Goal: Information Seeking & Learning: Learn about a topic

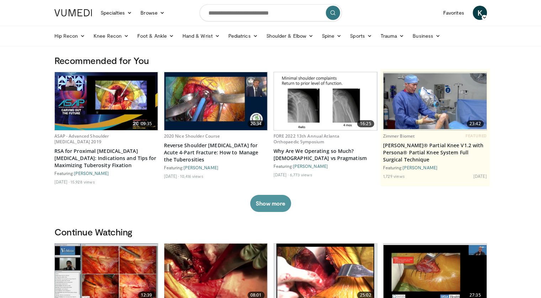
click at [273, 202] on button "Show more" at bounding box center [270, 203] width 41 height 17
click at [0, 0] on img at bounding box center [0, 0] width 0 height 0
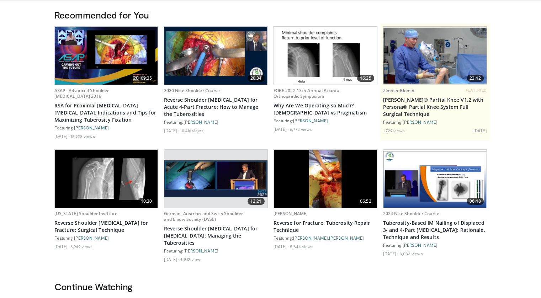
scroll to position [107, 0]
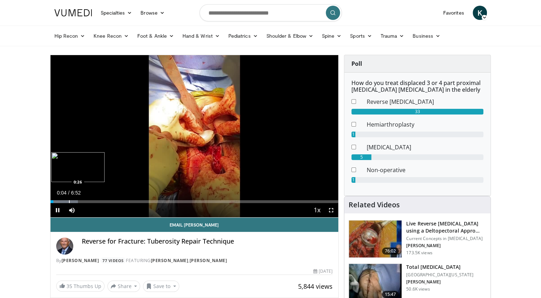
click at [69, 201] on div "Progress Bar" at bounding box center [69, 201] width 1 height 3
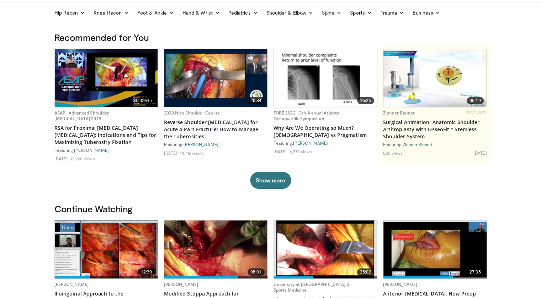
scroll to position [36, 0]
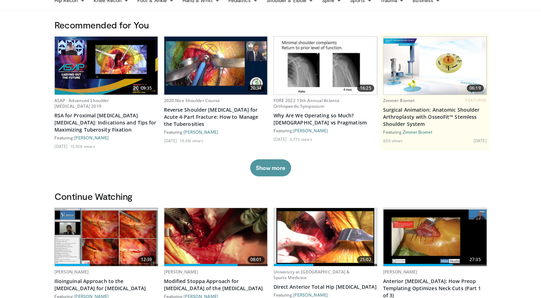
click at [276, 166] on button "Show more" at bounding box center [270, 167] width 41 height 17
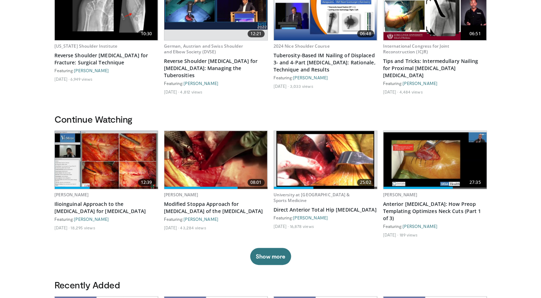
scroll to position [213, 0]
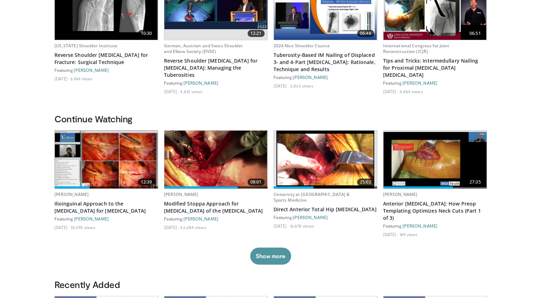
click at [281, 250] on button "Show more" at bounding box center [270, 255] width 41 height 17
click at [0, 0] on img at bounding box center [0, 0] width 0 height 0
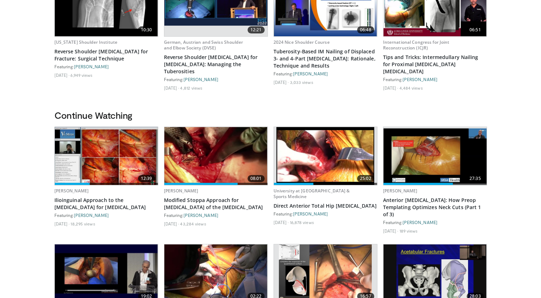
scroll to position [0, 0]
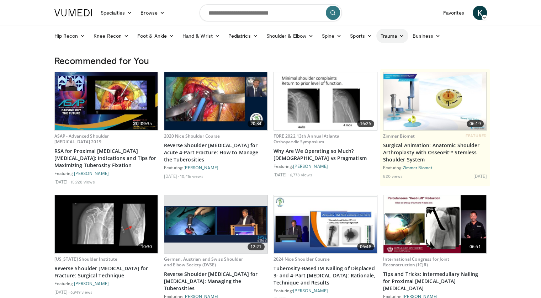
click at [387, 37] on link "Trauma" at bounding box center [392, 36] width 32 height 14
click at [391, 37] on link "Trauma" at bounding box center [392, 36] width 32 height 14
click at [401, 37] on icon at bounding box center [401, 35] width 5 height 5
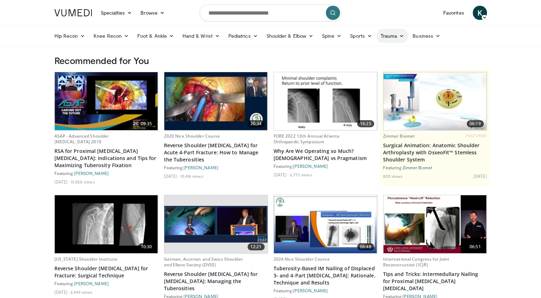
click at [401, 37] on icon at bounding box center [401, 35] width 5 height 5
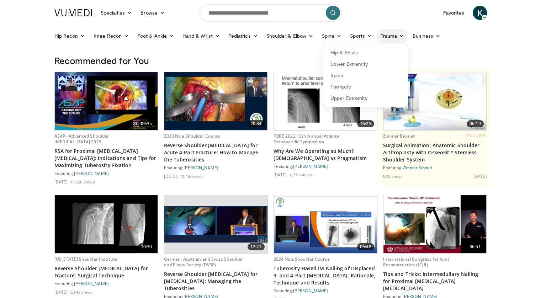
click at [401, 37] on icon at bounding box center [401, 35] width 5 height 5
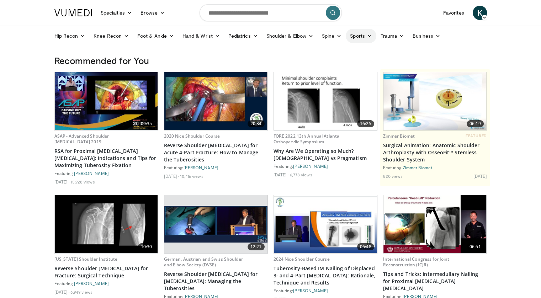
click at [364, 38] on link "Sports" at bounding box center [360, 36] width 31 height 14
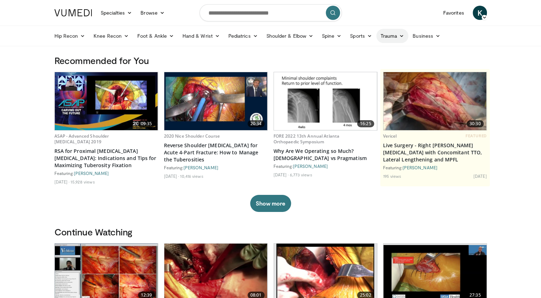
click at [401, 35] on icon at bounding box center [401, 35] width 5 height 5
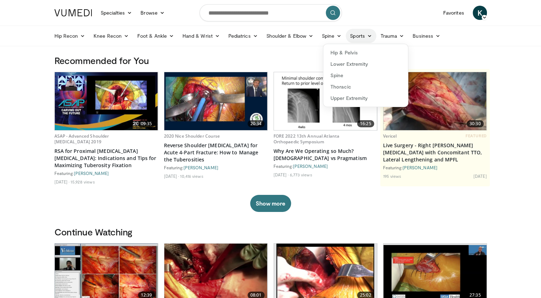
click at [368, 35] on icon at bounding box center [369, 35] width 5 height 5
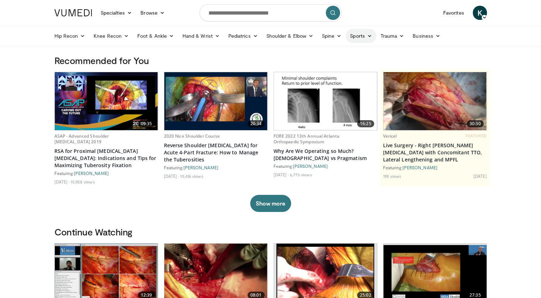
click at [362, 36] on link "Sports" at bounding box center [360, 36] width 31 height 14
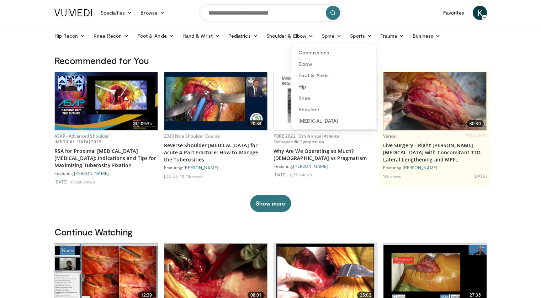
click at [256, 44] on ul "Hip Recon Hip Arthroplasty Revision Hip Arthroplasty Hip Preservation Knee Reco…" at bounding box center [270, 36] width 441 height 20
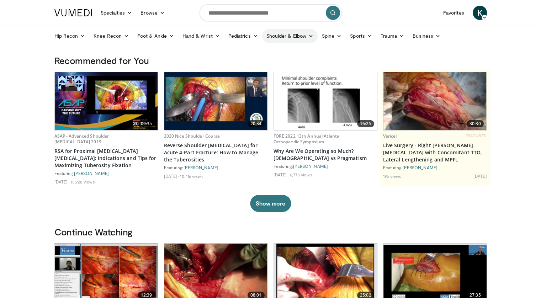
click at [296, 37] on link "Shoulder & Elbow" at bounding box center [289, 36] width 55 height 14
click at [306, 37] on link "Shoulder & Elbow" at bounding box center [289, 36] width 55 height 14
click at [399, 37] on icon at bounding box center [401, 35] width 5 height 5
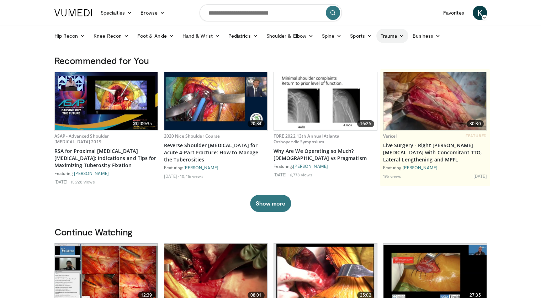
click at [399, 37] on icon at bounding box center [401, 35] width 5 height 5
click at [401, 36] on icon at bounding box center [401, 35] width 5 height 5
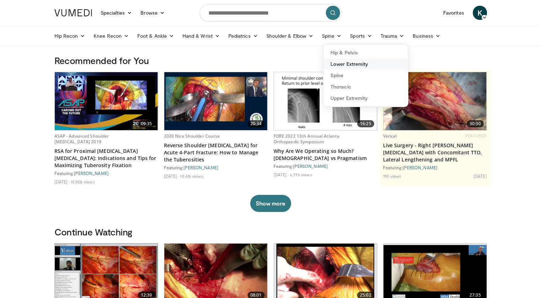
click at [392, 60] on link "Lower Extremity" at bounding box center [365, 63] width 85 height 11
click at [392, 60] on h3 "Recommended for You" at bounding box center [270, 60] width 432 height 11
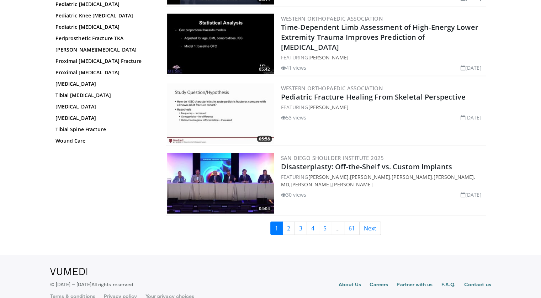
scroll to position [1599, 0]
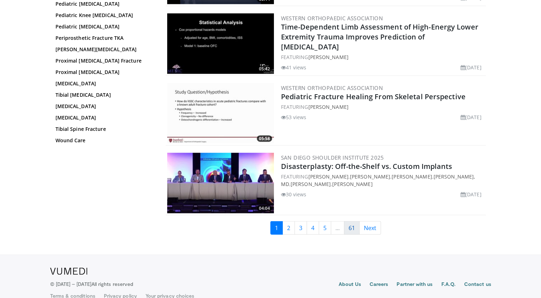
click at [346, 226] on link "61" at bounding box center [352, 228] width 16 height 14
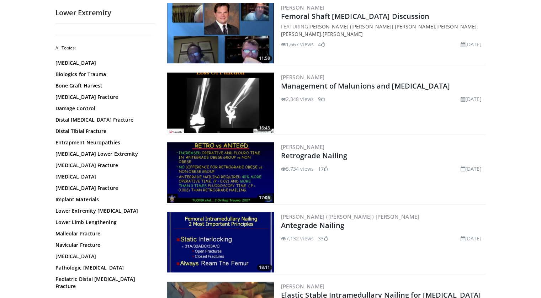
scroll to position [355, 0]
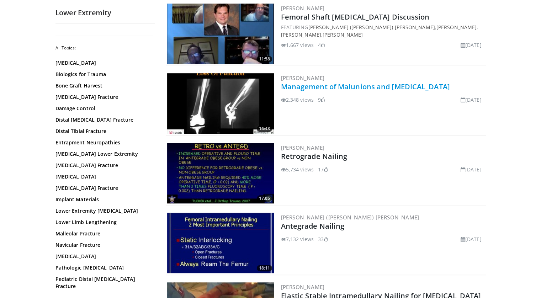
click at [390, 88] on link "Management of Malunions and Nonunions" at bounding box center [365, 87] width 169 height 10
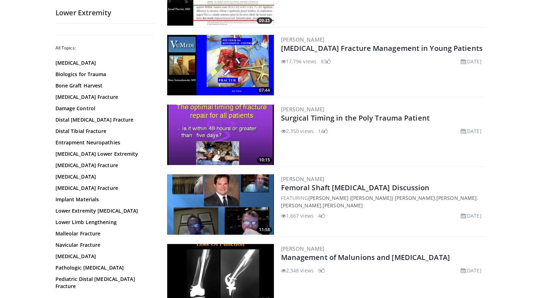
scroll to position [142, 0]
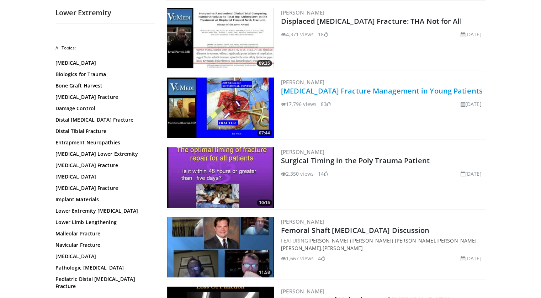
click at [393, 91] on link "Femoral Neck Fracture Management in Young Patients" at bounding box center [382, 91] width 202 height 10
click at [361, 93] on link "Femoral Neck Fracture Management in Young Patients" at bounding box center [382, 91] width 202 height 10
click at [414, 90] on link "Femoral Neck Fracture Management in Young Patients" at bounding box center [382, 91] width 202 height 10
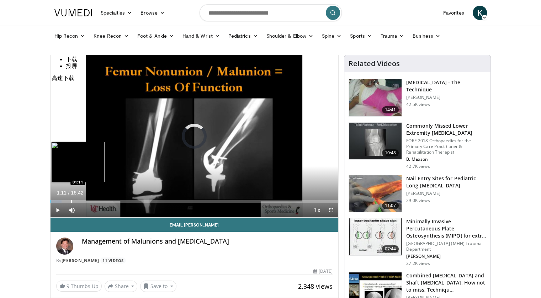
click at [71, 199] on div "Loaded : 3.95% 01:11 01:11" at bounding box center [194, 199] width 288 height 7
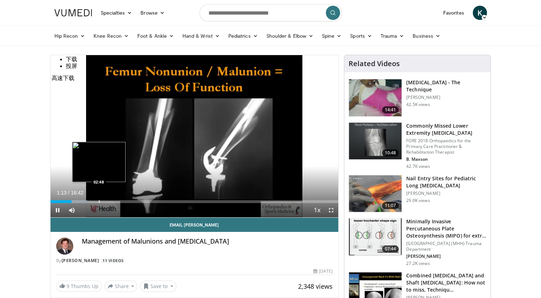
click at [99, 202] on video-js "**********" at bounding box center [194, 136] width 288 height 162
click at [106, 202] on div "Progress Bar" at bounding box center [106, 201] width 1 height 3
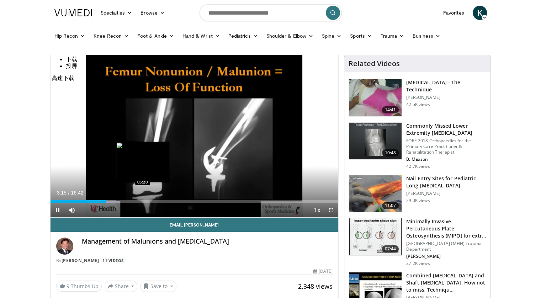
click at [143, 202] on div "Progress Bar" at bounding box center [143, 201] width 1 height 3
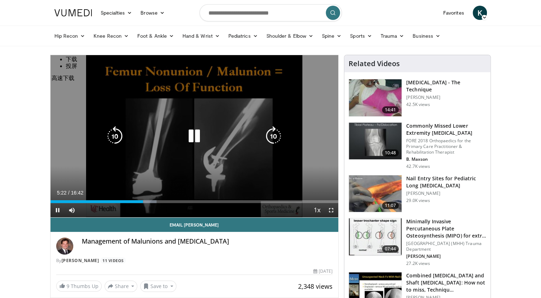
click at [184, 202] on div "Loaded : 36.90% 05:23 05:20" at bounding box center [194, 201] width 288 height 3
click at [184, 202] on div "07:47" at bounding box center [117, 201] width 134 height 3
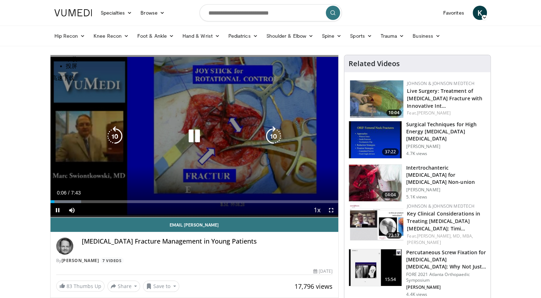
click at [222, 133] on div "Video Player" at bounding box center [194, 136] width 173 height 14
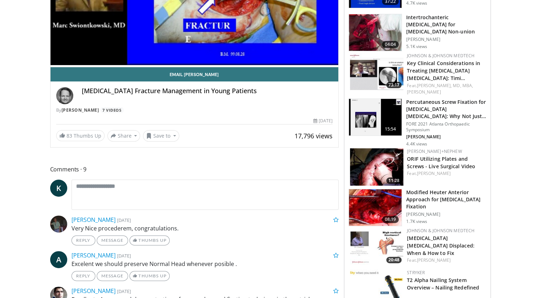
scroll to position [107, 0]
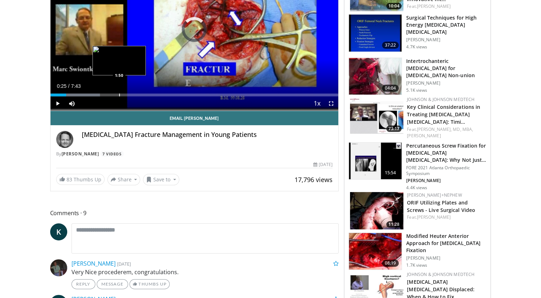
click at [119, 95] on div "Progress Bar" at bounding box center [119, 94] width 1 height 3
drag, startPoint x: 119, startPoint y: 95, endPoint x: 127, endPoint y: 95, distance: 7.8
click at [119, 95] on div "Progress Bar" at bounding box center [119, 94] width 1 height 3
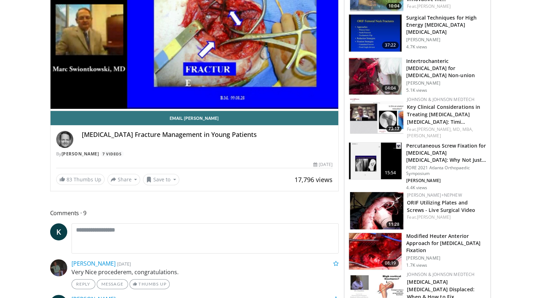
click at [176, 95] on div "10 seconds Tap to unmute" at bounding box center [194, 29] width 288 height 162
click at [176, 108] on div "Loaded : 28.05% 1:51 3:23" at bounding box center [194, 109] width 288 height 3
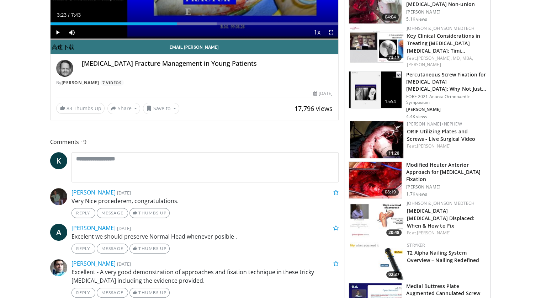
scroll to position [142, 0]
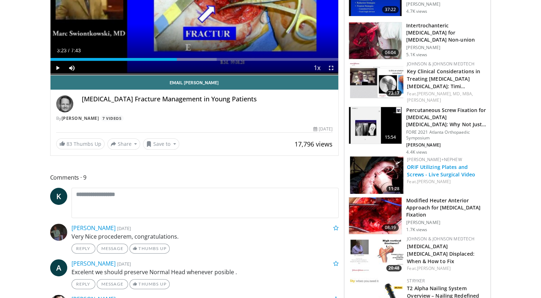
click at [437, 171] on link "ORIF Utilizing Plates and Screws - Live Surgical Video" at bounding box center [441, 170] width 68 height 14
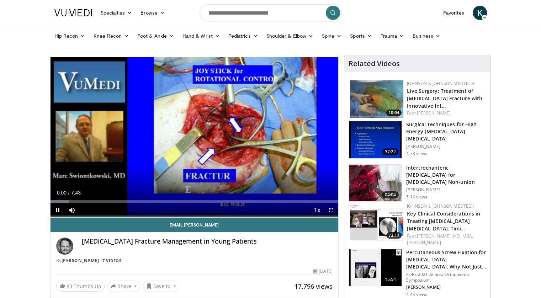
scroll to position [107, 0]
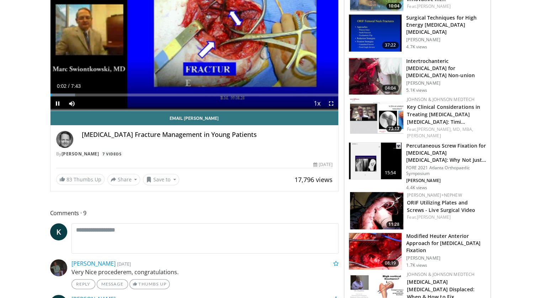
click at [392, 212] on img at bounding box center [376, 210] width 53 height 37
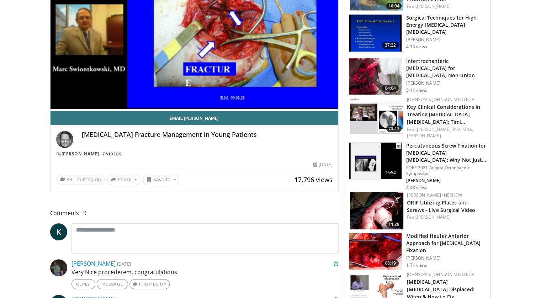
click at [392, 212] on img at bounding box center [376, 210] width 53 height 37
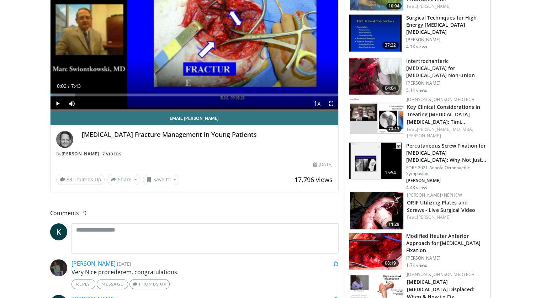
click at [423, 64] on h3 "Intertrochanteric [MEDICAL_DATA] for [MEDICAL_DATA] Non-union" at bounding box center [446, 68] width 80 height 21
click at [423, 64] on h3 "Intertrochanteric Osteotomy for Femoral Neck Non-union" at bounding box center [446, 68] width 80 height 21
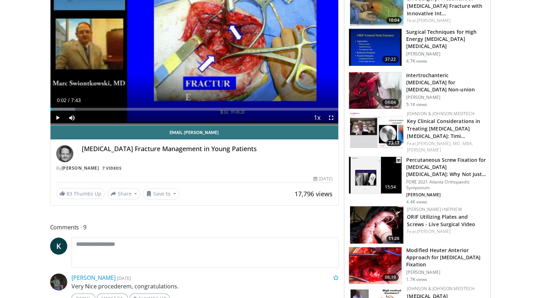
scroll to position [0, 0]
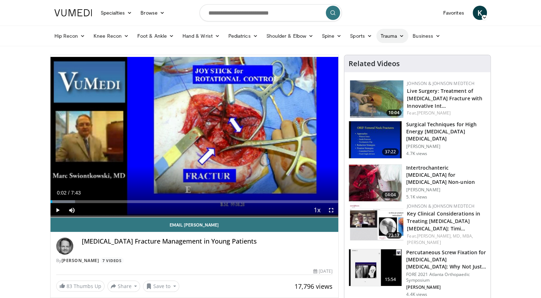
click at [401, 36] on icon at bounding box center [401, 35] width 5 height 5
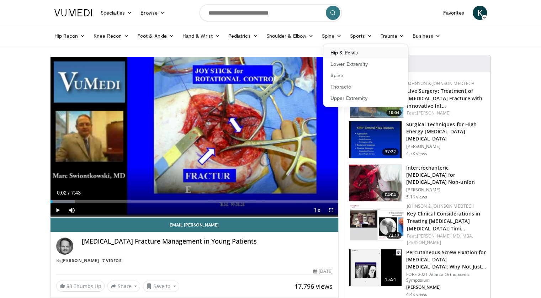
click at [363, 56] on link "Hip & Pelvis" at bounding box center [365, 52] width 85 height 11
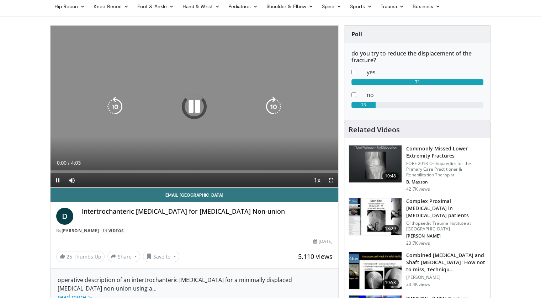
scroll to position [71, 0]
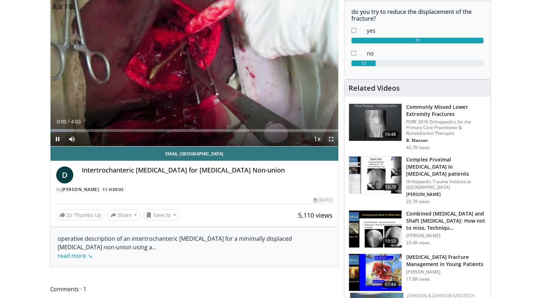
click at [333, 138] on span "Video Player" at bounding box center [331, 139] width 14 height 14
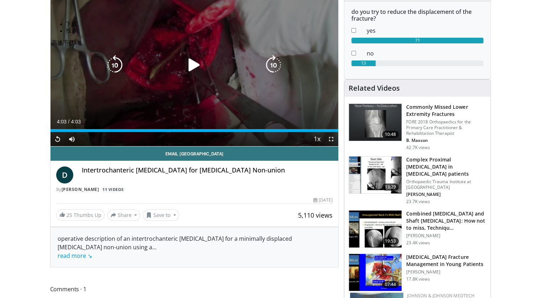
scroll to position [0, 0]
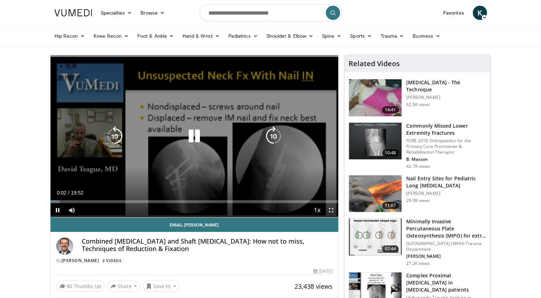
click at [196, 134] on icon "Video Player" at bounding box center [194, 136] width 20 height 20
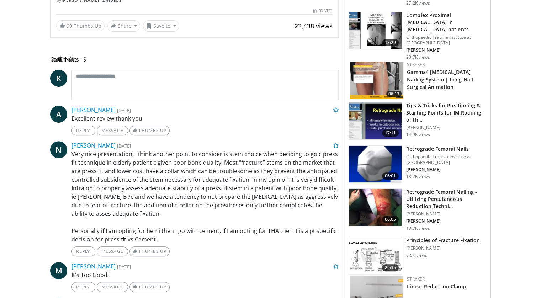
scroll to position [213, 0]
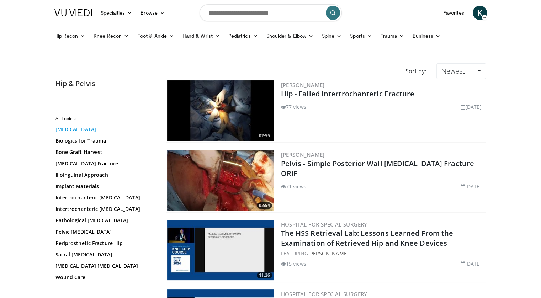
click at [98, 130] on link "Acetabular Fracture" at bounding box center [103, 129] width 96 height 7
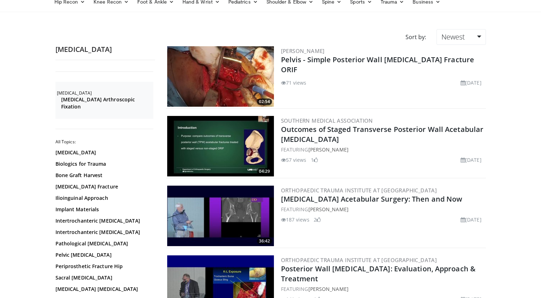
scroll to position [71, 0]
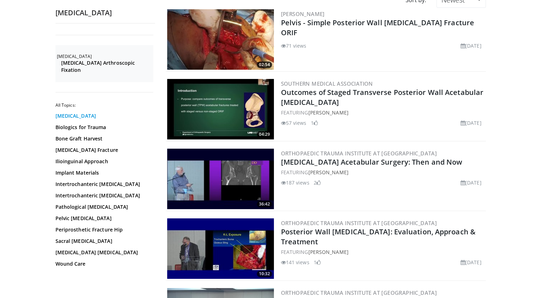
click at [86, 116] on link "[MEDICAL_DATA]" at bounding box center [103, 115] width 96 height 7
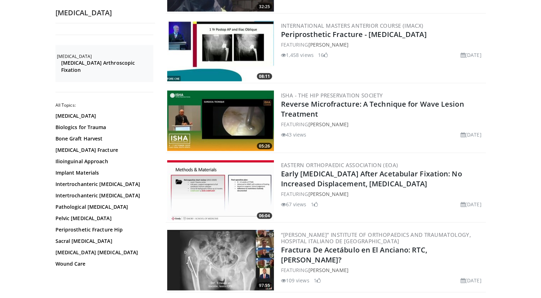
scroll to position [1599, 0]
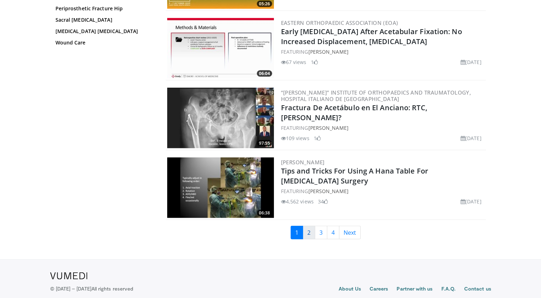
click at [308, 226] on link "2" at bounding box center [308, 233] width 12 height 14
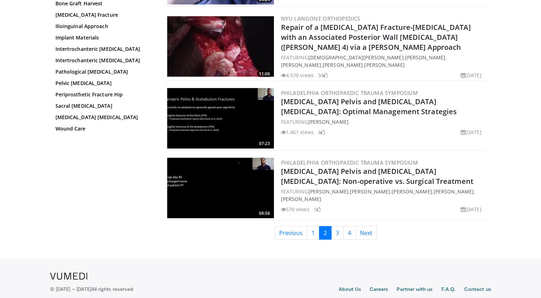
scroll to position [1599, 0]
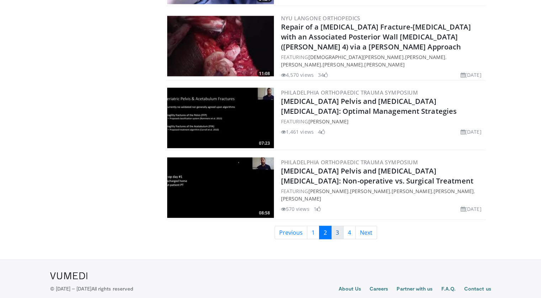
click at [335, 228] on link "3" at bounding box center [337, 233] width 12 height 14
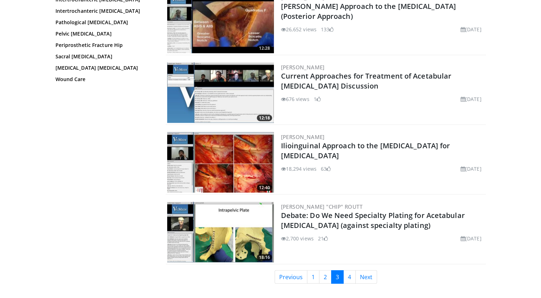
scroll to position [1613, 0]
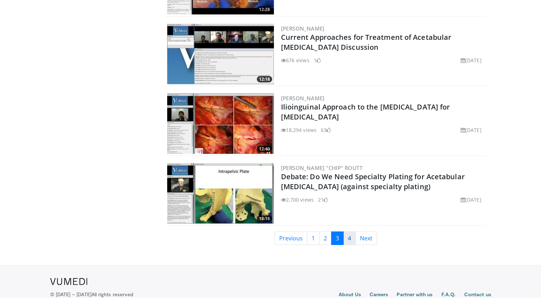
click at [351, 231] on link "4" at bounding box center [349, 238] width 12 height 14
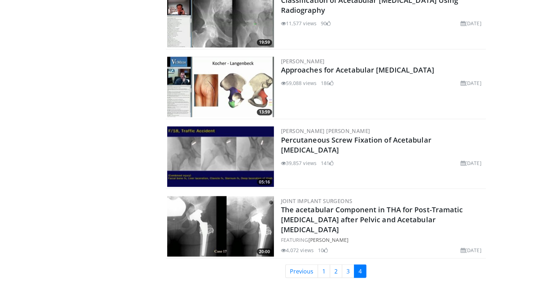
scroll to position [1227, 0]
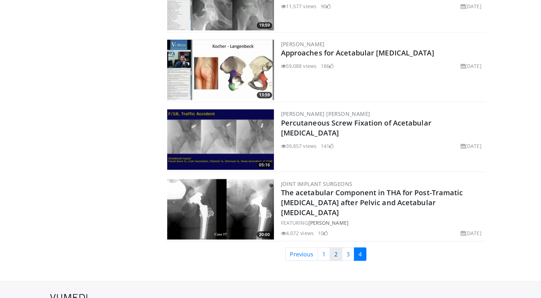
click at [336, 253] on link "2" at bounding box center [335, 254] width 12 height 14
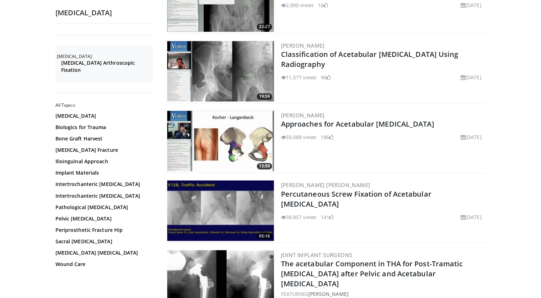
scroll to position [1263, 0]
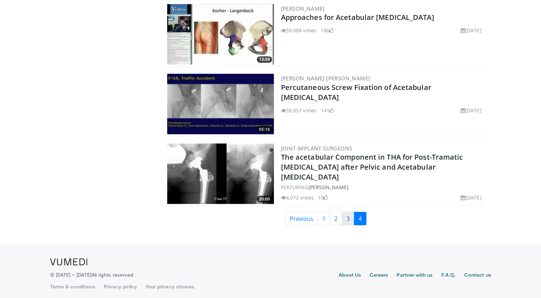
click at [347, 218] on link "3" at bounding box center [348, 218] width 12 height 14
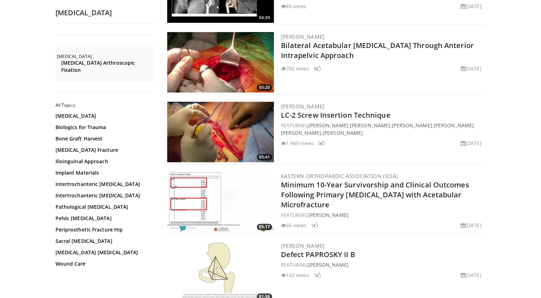
scroll to position [498, 0]
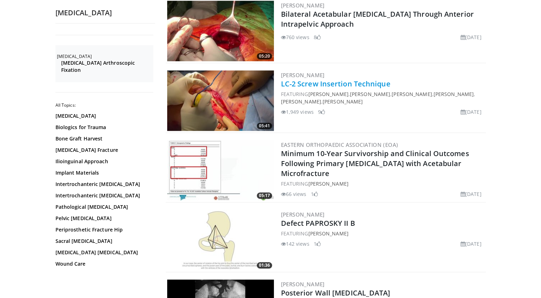
click at [351, 83] on link "LC-2 Screw Insertion Technique" at bounding box center [335, 84] width 109 height 10
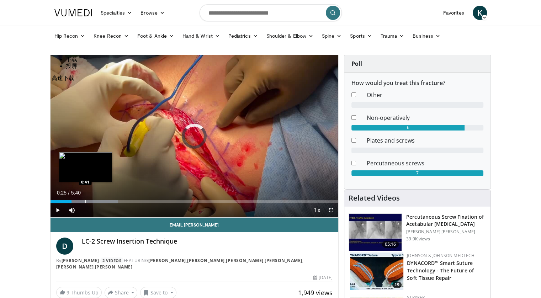
click at [85, 202] on div "Progress Bar" at bounding box center [85, 201] width 1 height 3
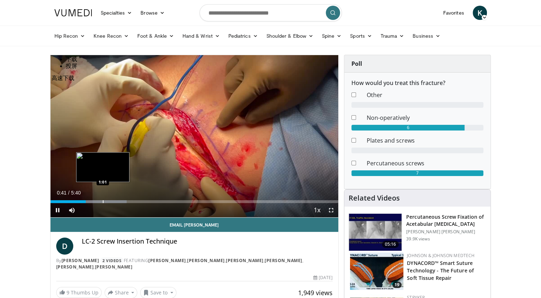
click at [103, 201] on div "Progress Bar" at bounding box center [103, 201] width 1 height 3
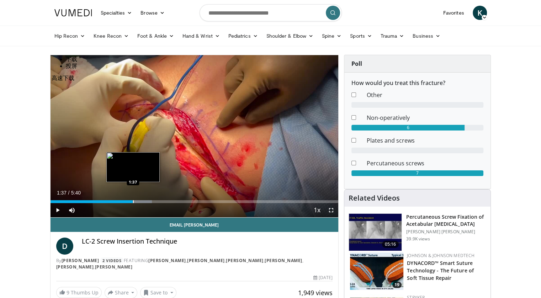
click at [133, 200] on div "Progress Bar" at bounding box center [133, 201] width 1 height 3
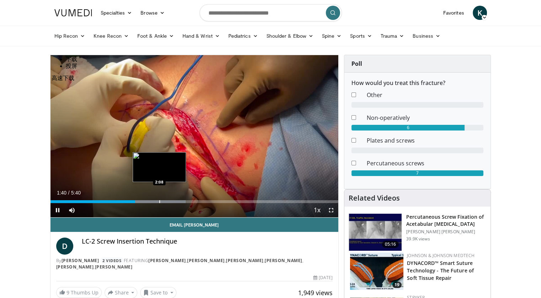
click at [159, 201] on div "Progress Bar" at bounding box center [159, 201] width 1 height 3
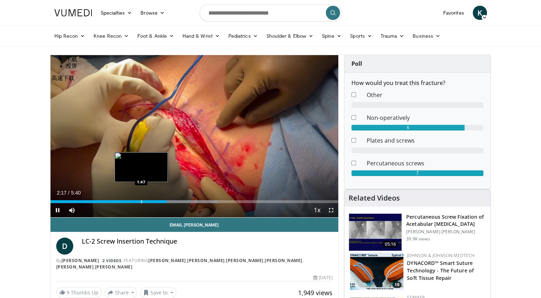
click at [141, 200] on div "Progress Bar" at bounding box center [141, 201] width 1 height 3
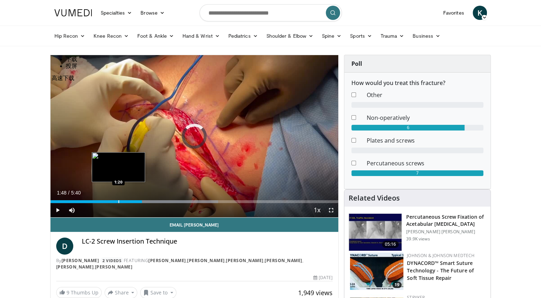
click at [118, 202] on div "Progress Bar" at bounding box center [118, 201] width 1 height 3
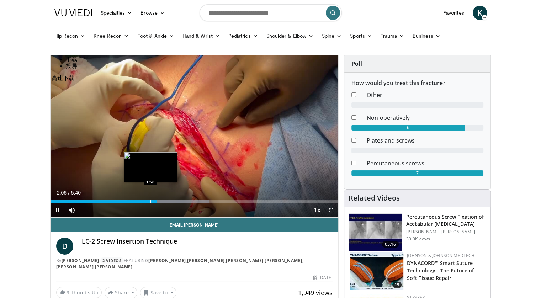
click at [150, 200] on div "Progress Bar" at bounding box center [150, 201] width 1 height 3
click at [140, 200] on div "Progress Bar" at bounding box center [140, 201] width 1 height 3
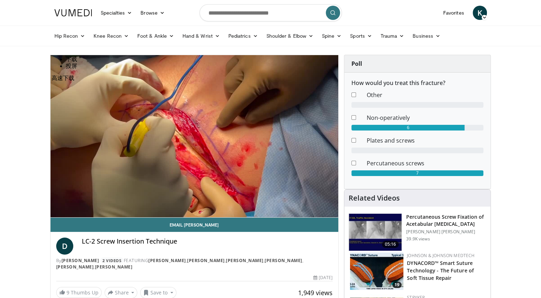
click at [129, 201] on video-js "**********" at bounding box center [194, 136] width 288 height 162
click at [129, 201] on div "10 seconds Tap to unmute" at bounding box center [194, 136] width 288 height 162
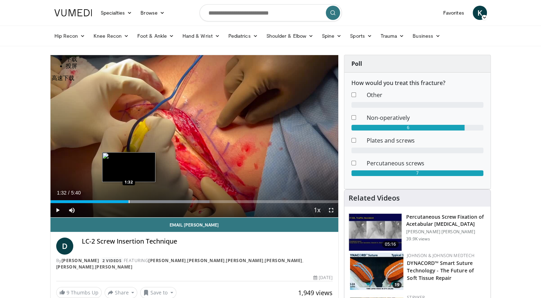
click at [128, 201] on div "Loaded : 55.29% 1:32 1:32" at bounding box center [194, 201] width 288 height 3
click at [129, 201] on div "Progress Bar" at bounding box center [129, 201] width 1 height 3
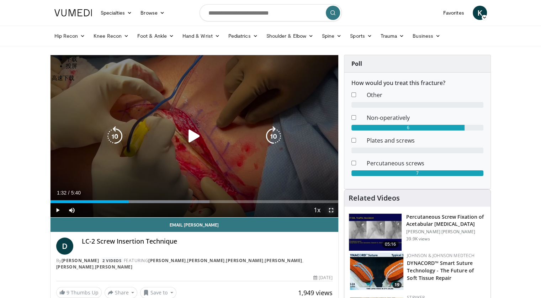
drag, startPoint x: 332, startPoint y: 210, endPoint x: 332, endPoint y: 237, distance: 26.7
click at [332, 210] on span "Video Player" at bounding box center [331, 210] width 14 height 14
click at [332, 217] on div "10 seconds Tap to unmute" at bounding box center [194, 136] width 288 height 162
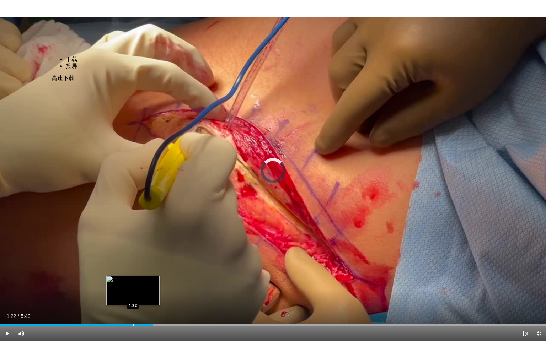
click at [133, 297] on div "Progress Bar" at bounding box center [133, 325] width 1 height 3
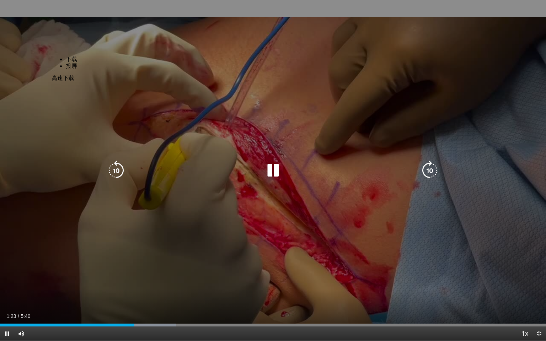
click at [212, 265] on div "10 seconds Tap to unmute" at bounding box center [273, 170] width 546 height 341
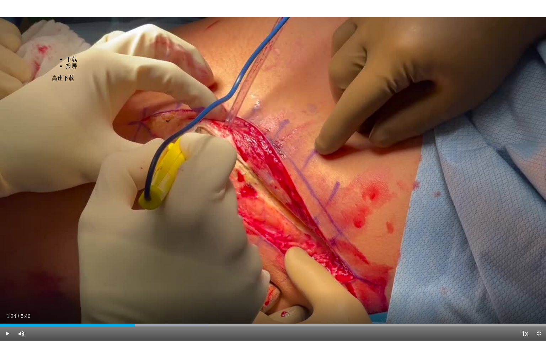
click at [212, 265] on div "10 seconds Tap to unmute" at bounding box center [273, 170] width 546 height 341
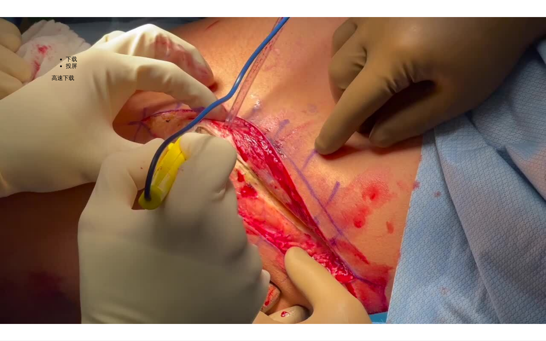
click at [431, 231] on div "10 seconds Tap to unmute" at bounding box center [273, 170] width 546 height 341
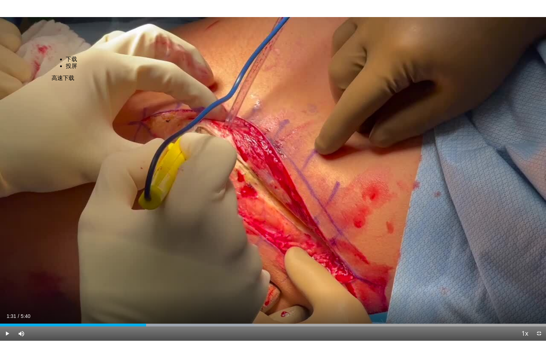
click at [431, 231] on div "10 seconds Tap to unmute" at bounding box center [273, 170] width 546 height 341
drag, startPoint x: 431, startPoint y: 231, endPoint x: 318, endPoint y: 258, distance: 115.7
click at [318, 258] on div "10 seconds Tap to unmute" at bounding box center [273, 170] width 546 height 341
click at [209, 297] on div "Progress Bar" at bounding box center [209, 325] width 1 height 3
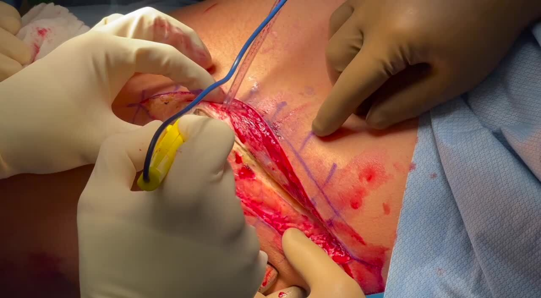
scroll to position [71, 0]
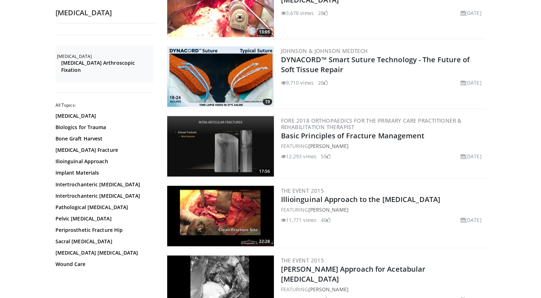
scroll to position [1173, 0]
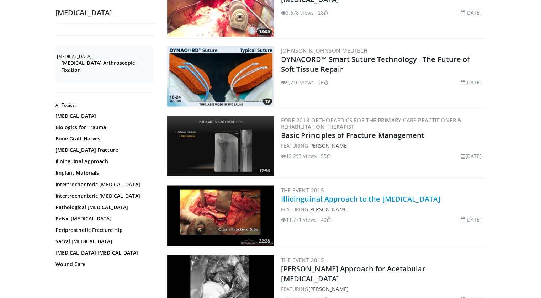
click at [353, 194] on link "Illioinguinal Approach to the [MEDICAL_DATA]" at bounding box center [360, 199] width 159 height 10
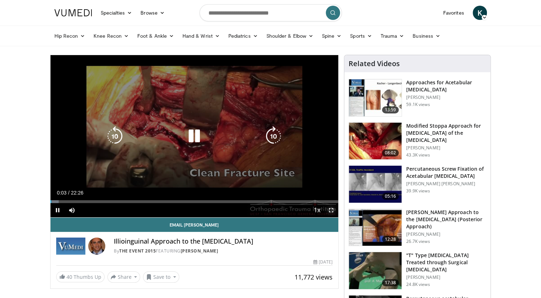
drag, startPoint x: 334, startPoint y: 209, endPoint x: 334, endPoint y: 236, distance: 26.7
click at [334, 209] on span "Video Player" at bounding box center [331, 210] width 14 height 14
click at [334, 217] on div "10 seconds Tap to unmute" at bounding box center [194, 136] width 288 height 162
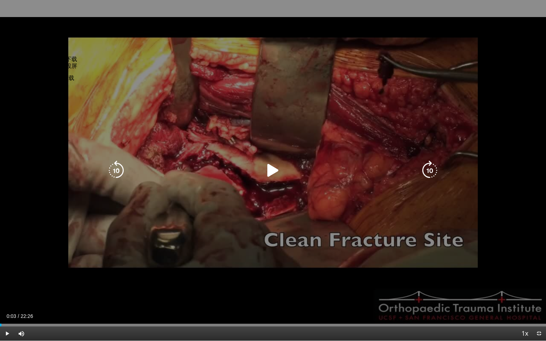
click at [270, 175] on icon "Video Player" at bounding box center [273, 171] width 20 height 20
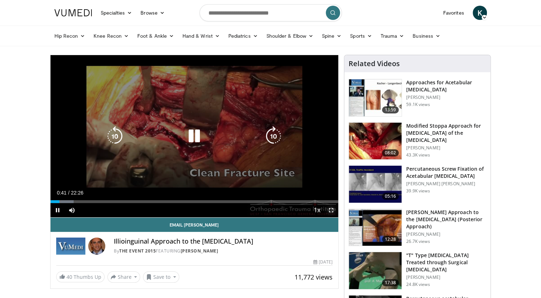
drag, startPoint x: 332, startPoint y: 210, endPoint x: 332, endPoint y: 237, distance: 26.7
click at [332, 210] on span "Video Player" at bounding box center [331, 210] width 14 height 14
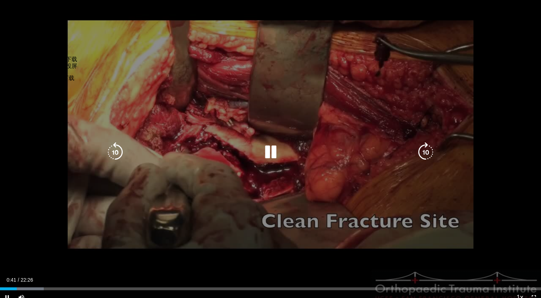
click at [332, 237] on div "10 seconds Tap to unmute" at bounding box center [270, 152] width 541 height 304
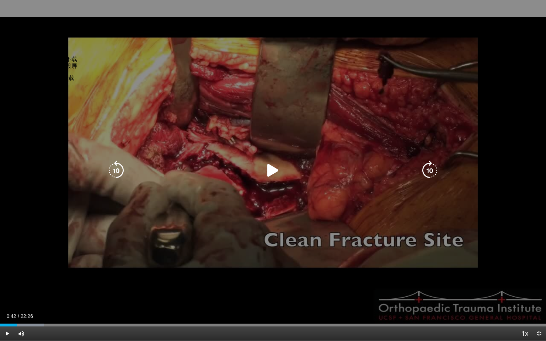
click at [274, 172] on icon "Video Player" at bounding box center [273, 171] width 20 height 20
click at [0, 0] on icon "Video Player" at bounding box center [0, 0] width 0 height 0
click at [267, 170] on icon "Video Player" at bounding box center [273, 171] width 20 height 20
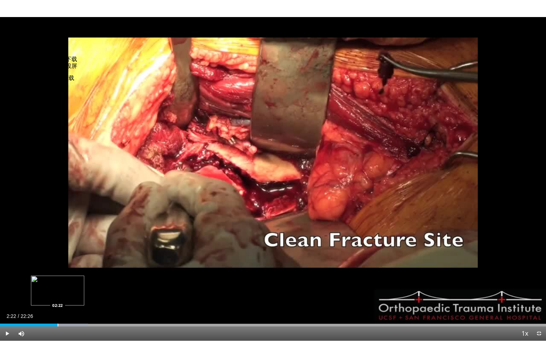
click at [58, 297] on div "Progress Bar" at bounding box center [58, 325] width 1 height 3
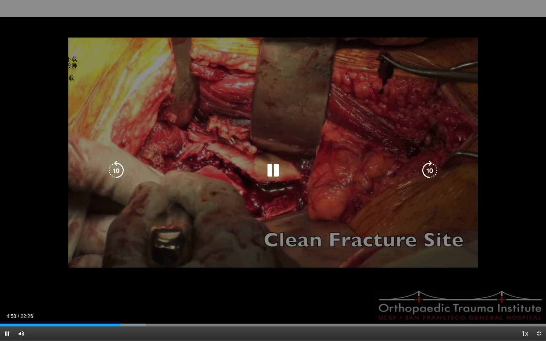
click at [222, 171] on div "Video Player" at bounding box center [273, 170] width 328 height 14
click at [276, 171] on icon "Video Player" at bounding box center [273, 171] width 20 height 20
click at [276, 171] on button "Video Player" at bounding box center [273, 170] width 14 height 14
click at [276, 171] on icon "Video Player" at bounding box center [273, 171] width 20 height 20
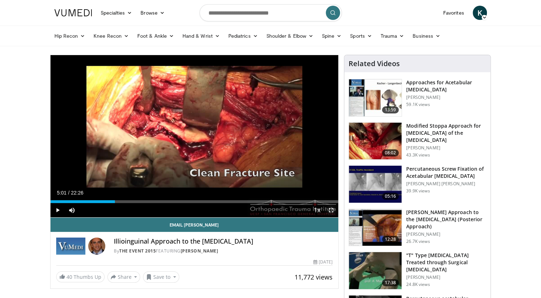
click at [331, 212] on span "Video Player" at bounding box center [331, 210] width 14 height 14
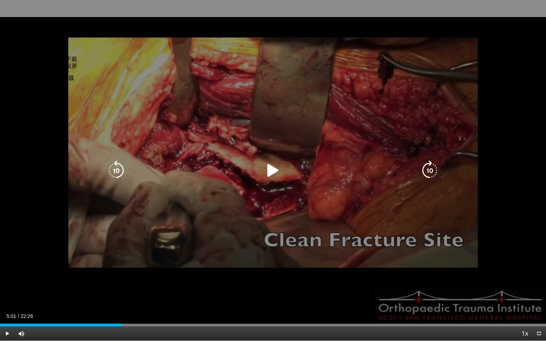
click at [271, 169] on icon "Video Player" at bounding box center [273, 171] width 20 height 20
click at [276, 171] on icon "Video Player" at bounding box center [273, 171] width 20 height 20
click at [273, 174] on icon "Video Player" at bounding box center [273, 171] width 20 height 20
click at [0, 0] on icon "Video Player" at bounding box center [0, 0] width 0 height 0
click at [269, 170] on icon "Video Player" at bounding box center [273, 171] width 20 height 20
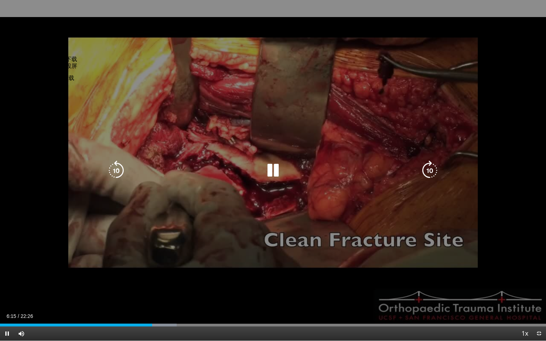
click at [274, 172] on icon "Video Player" at bounding box center [273, 171] width 20 height 20
click at [0, 0] on icon "Video Player" at bounding box center [0, 0] width 0 height 0
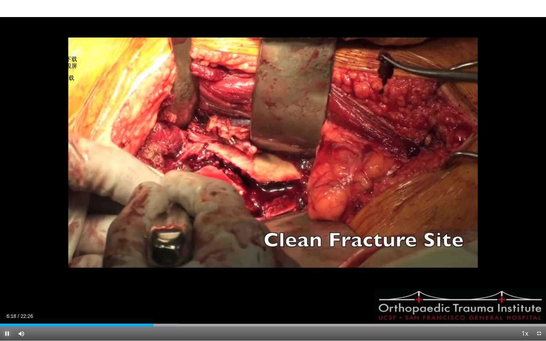
click at [4, 297] on span "Video Player" at bounding box center [7, 334] width 14 height 14
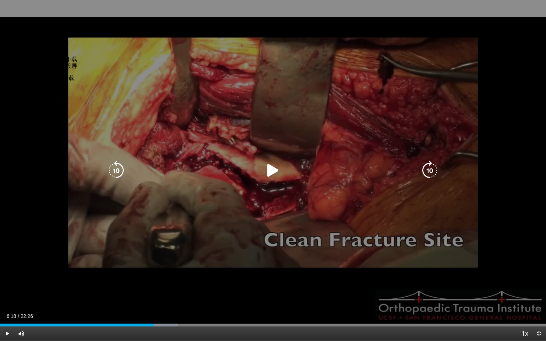
click at [272, 172] on icon "Video Player" at bounding box center [273, 171] width 20 height 20
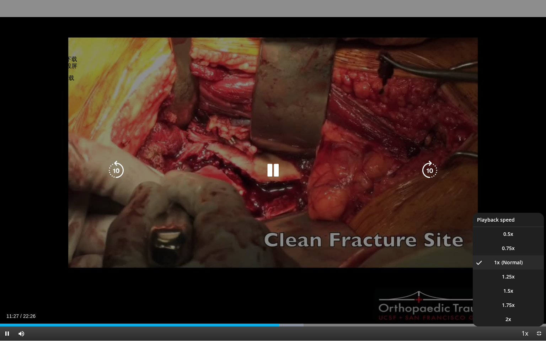
click at [527, 297] on span "Video Player" at bounding box center [525, 334] width 10 height 14
click at [527, 297] on div "10 seconds Tap to unmute" at bounding box center [273, 170] width 546 height 341
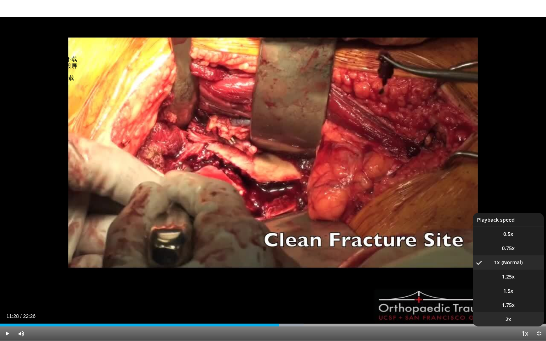
drag, startPoint x: 527, startPoint y: 333, endPoint x: 512, endPoint y: 320, distance: 20.1
click at [512, 297] on li "2x" at bounding box center [508, 319] width 71 height 14
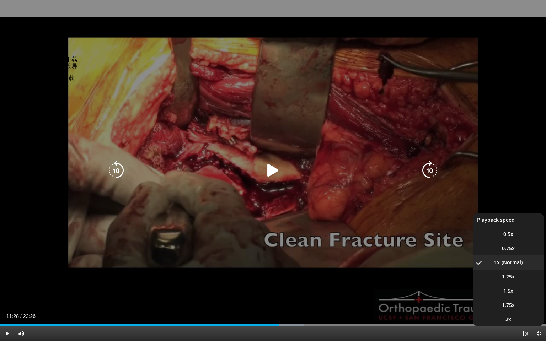
click at [512, 297] on div "10 seconds Tap to unmute" at bounding box center [273, 170] width 546 height 341
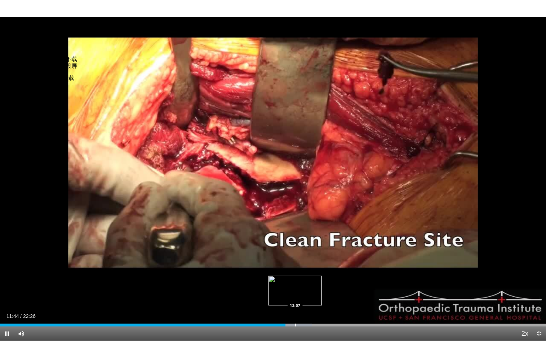
click at [295, 297] on div "Progress Bar" at bounding box center [295, 325] width 1 height 3
click at [300, 297] on div "Progress Bar" at bounding box center [300, 325] width 1 height 3
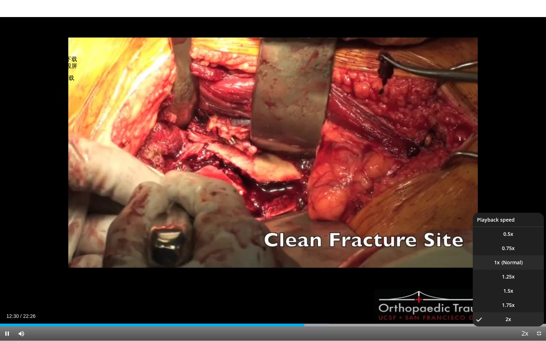
click at [512, 262] on li "1x" at bounding box center [508, 263] width 71 height 14
click at [512, 262] on div "10 seconds Tap to unmute" at bounding box center [273, 170] width 546 height 341
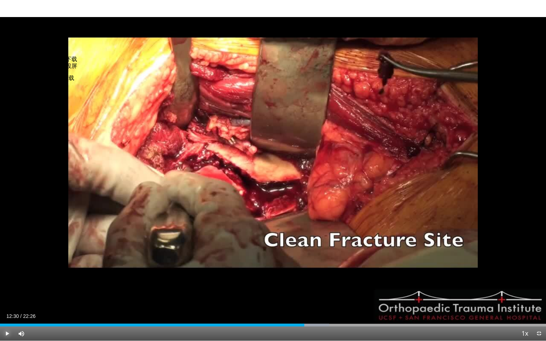
click at [9, 297] on span "Video Player" at bounding box center [7, 334] width 14 height 14
click at [324, 297] on div "Progress Bar" at bounding box center [314, 325] width 38 height 3
click at [365, 297] on div "Loaded : 62.48% 13:25 14:45" at bounding box center [273, 325] width 546 height 3
click at [400, 297] on div "Loaded : 67.62% 15:01 16:09" at bounding box center [273, 325] width 546 height 3
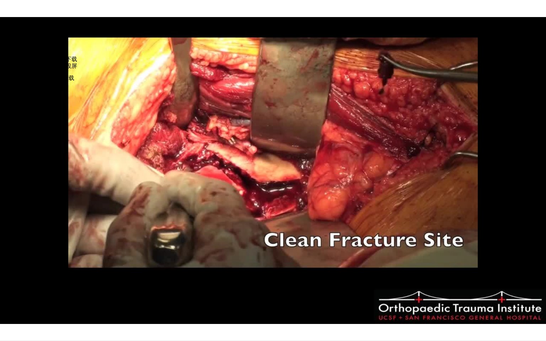
click at [490, 297] on div "10 seconds Tap to unmute" at bounding box center [273, 170] width 546 height 341
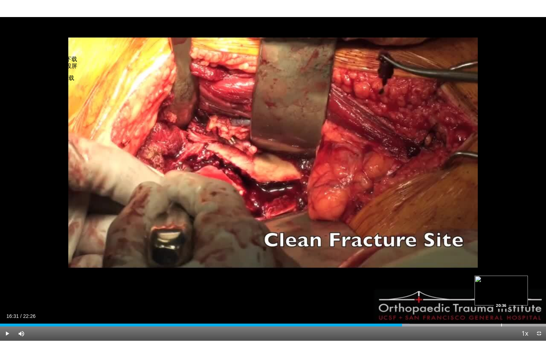
click at [501, 297] on div "Progress Bar" at bounding box center [501, 325] width 1 height 3
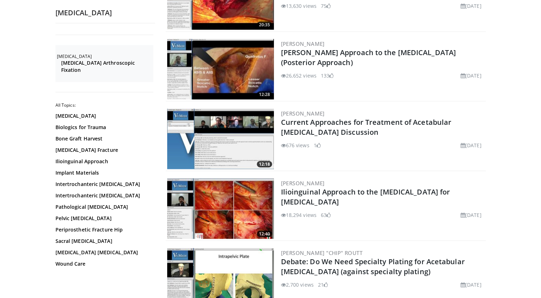
scroll to position [1564, 0]
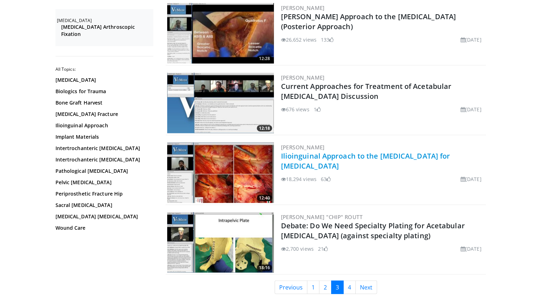
click at [378, 151] on link "Ilioinguinal Approach to the [MEDICAL_DATA] for [MEDICAL_DATA]" at bounding box center [365, 161] width 169 height 20
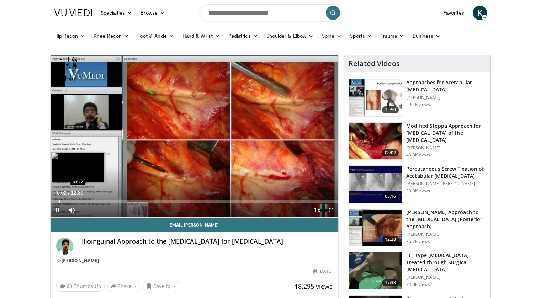
click at [58, 201] on div "Loaded : 5.25% 00:02 00:22" at bounding box center [194, 201] width 288 height 3
click at [70, 201] on div "Progress Bar" at bounding box center [70, 201] width 1 height 3
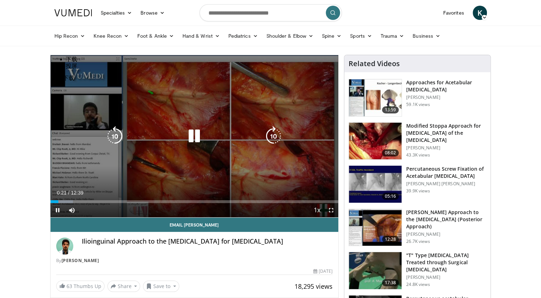
click at [0, 0] on div "Progress Bar" at bounding box center [0, 0] width 0 height 0
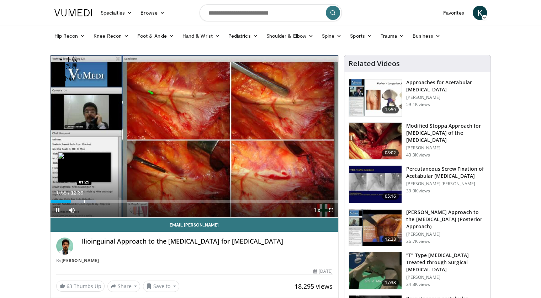
click at [84, 201] on div "Progress Bar" at bounding box center [84, 201] width 1 height 3
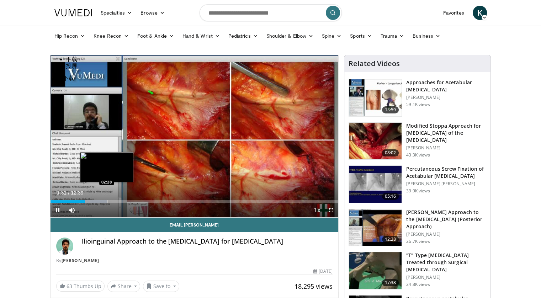
click at [106, 200] on video-js "**********" at bounding box center [194, 136] width 288 height 162
click at [106, 200] on div "10 seconds Tap to unmute" at bounding box center [194, 136] width 288 height 162
click at [106, 200] on div "Loaded : 21.03% 01:31 02:28" at bounding box center [194, 201] width 288 height 3
click at [107, 200] on div "Progress Bar" at bounding box center [107, 201] width 1 height 3
click at [94, 200] on div "02:28" at bounding box center [78, 201] width 56 height 3
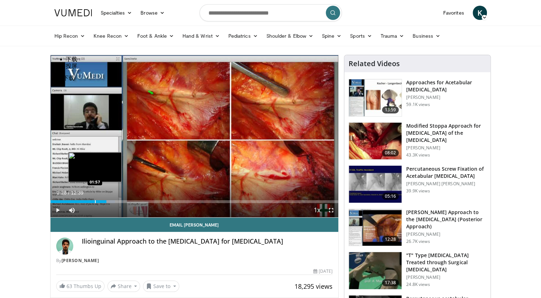
click at [94, 200] on div "02:28" at bounding box center [78, 201] width 56 height 3
click at [87, 200] on div "01:56" at bounding box center [72, 201] width 44 height 3
click at [87, 200] on div "Loaded : 23.66%" at bounding box center [84, 201] width 68 height 3
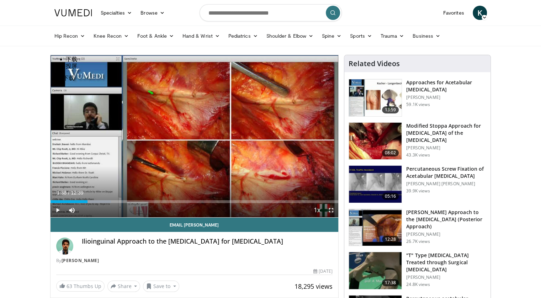
click at [334, 209] on span "Video Player" at bounding box center [331, 210] width 14 height 14
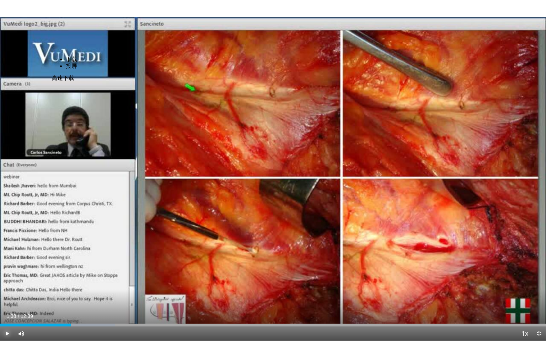
click at [6, 297] on span "Video Player" at bounding box center [7, 334] width 14 height 14
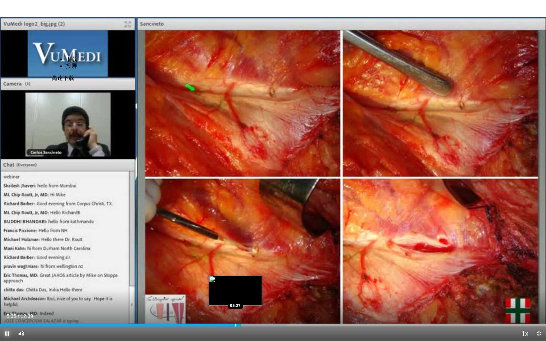
click at [235, 297] on div "Progress Bar" at bounding box center [235, 325] width 1 height 3
click at [230, 297] on div "Loaded : 52.59% 05:28 05:20" at bounding box center [273, 325] width 546 height 3
click at [230, 297] on div "10 seconds Tap to unmute" at bounding box center [273, 170] width 546 height 341
click at [4, 297] on span "Video Player" at bounding box center [7, 334] width 14 height 14
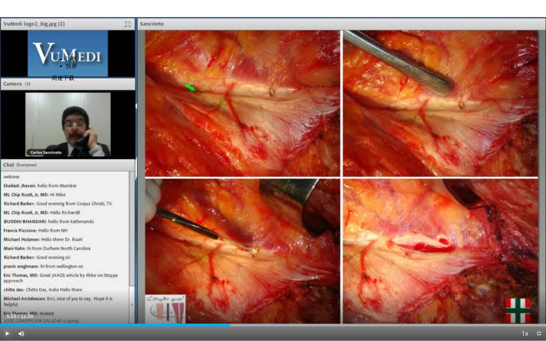
click at [4, 297] on span "Video Player" at bounding box center [7, 334] width 14 height 14
click at [6, 297] on span "Video Player" at bounding box center [7, 334] width 14 height 14
click at [6, 297] on div "10 seconds Tap to unmute" at bounding box center [273, 170] width 546 height 341
click at [6, 297] on span "Video Player" at bounding box center [7, 334] width 14 height 14
click at [6, 297] on div "10 seconds Tap to unmute" at bounding box center [273, 170] width 546 height 341
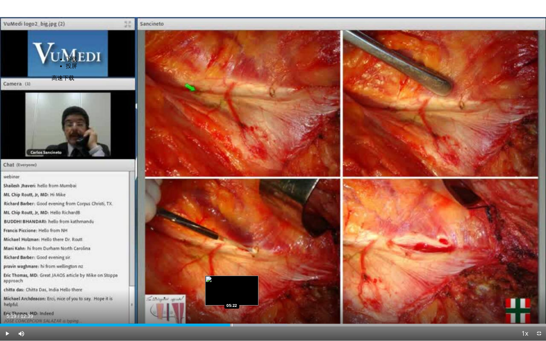
click at [232, 297] on div "Progress Bar" at bounding box center [232, 325] width 1 height 3
click at [234, 297] on div "Progress Bar" at bounding box center [234, 325] width 1 height 3
click at [227, 297] on div "Progress Bar" at bounding box center [227, 325] width 1 height 3
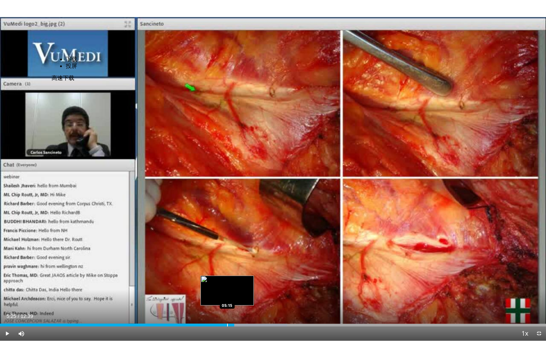
click at [227, 297] on div "Progress Bar" at bounding box center [227, 325] width 1 height 3
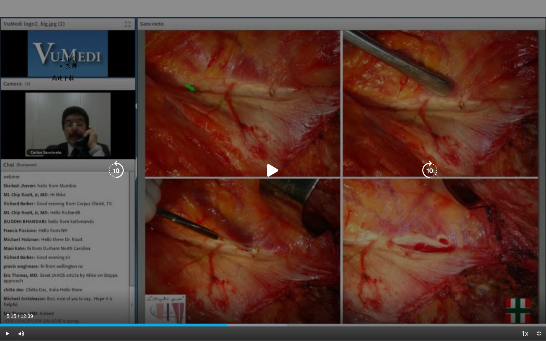
click at [325, 235] on div "10 seconds Tap to unmute" at bounding box center [273, 170] width 546 height 341
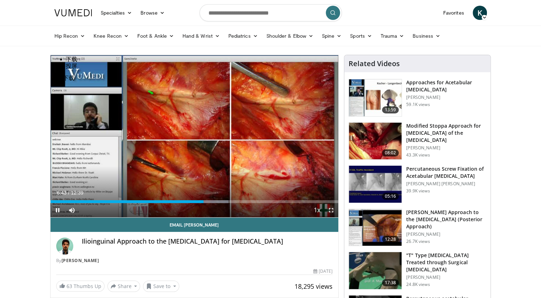
click at [331, 210] on span "Video Player" at bounding box center [331, 210] width 14 height 14
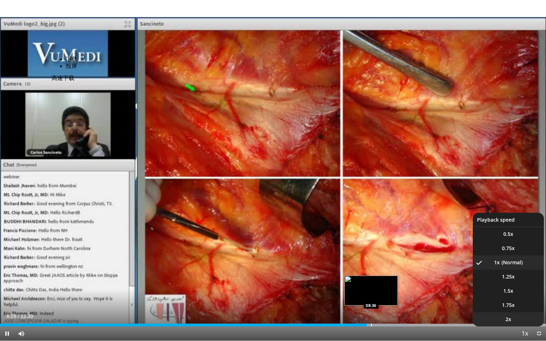
click at [515, 297] on li "2x" at bounding box center [508, 319] width 71 height 14
click at [515, 297] on div "Loaded : 75.05% 08:29 08:36" at bounding box center [273, 323] width 546 height 7
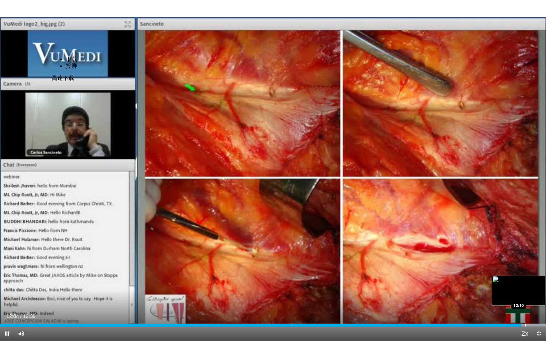
click at [525, 297] on div "Progress Bar" at bounding box center [525, 325] width 1 height 3
click at [531, 297] on div "Loaded : 100.00% 12:11 12:17" at bounding box center [273, 325] width 546 height 3
click at [531, 297] on div "12:19" at bounding box center [266, 325] width 532 height 3
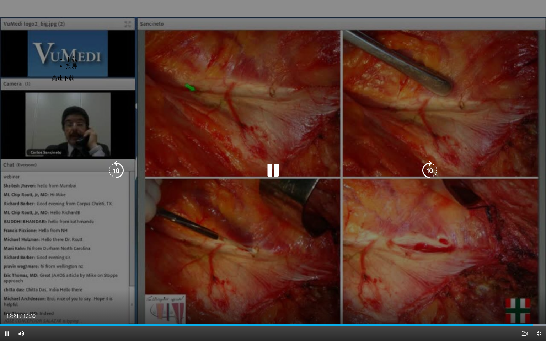
click at [540, 297] on div "Progress Bar" at bounding box center [528, 325] width 36 height 3
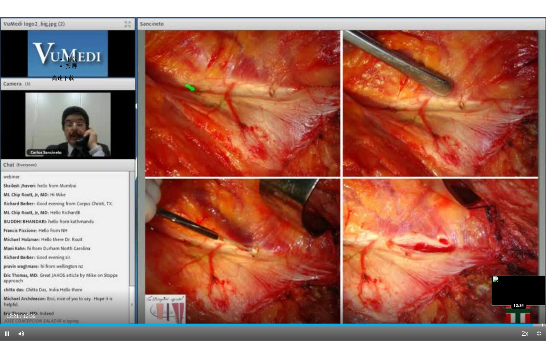
click at [540, 297] on div "Loaded : 100.00% 12:21 12:34" at bounding box center [273, 325] width 546 height 3
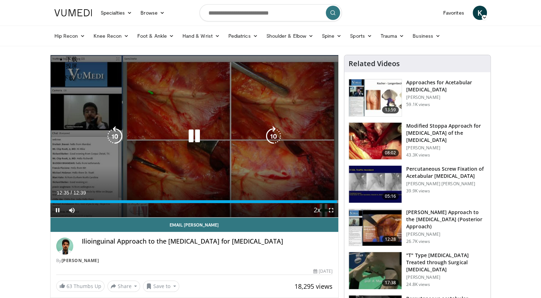
click at [198, 133] on icon "Video Player" at bounding box center [194, 136] width 20 height 20
